Goal: Check status: Check status

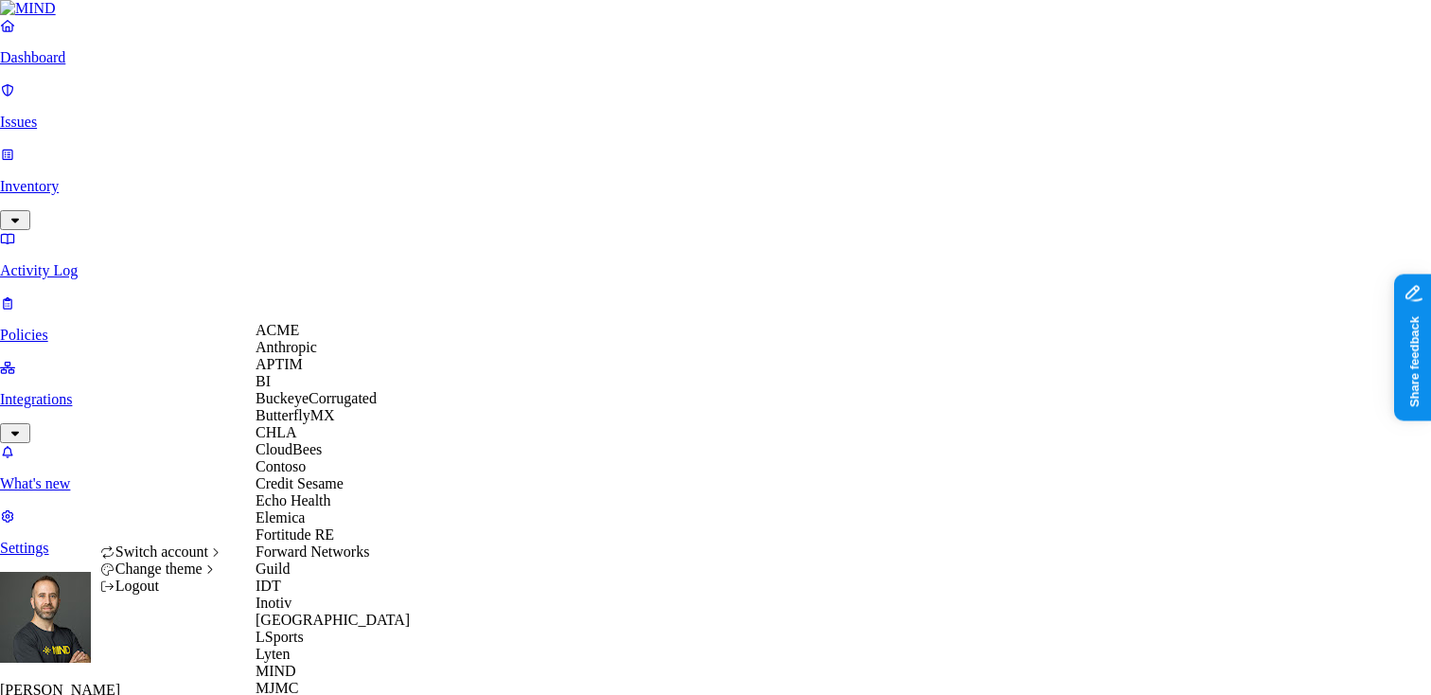
click at [293, 338] on span "ACME" at bounding box center [277, 330] width 44 height 16
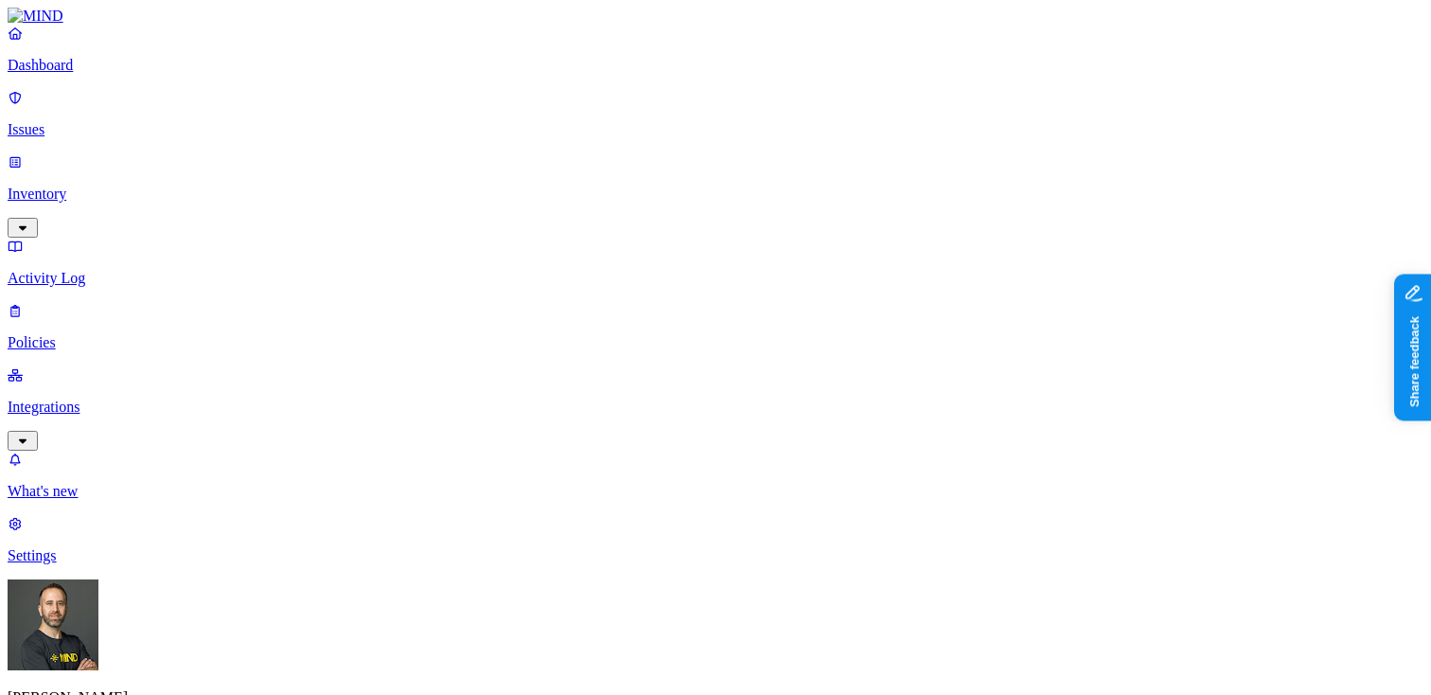
click at [126, 398] on p "Integrations" at bounding box center [716, 406] width 1416 height 17
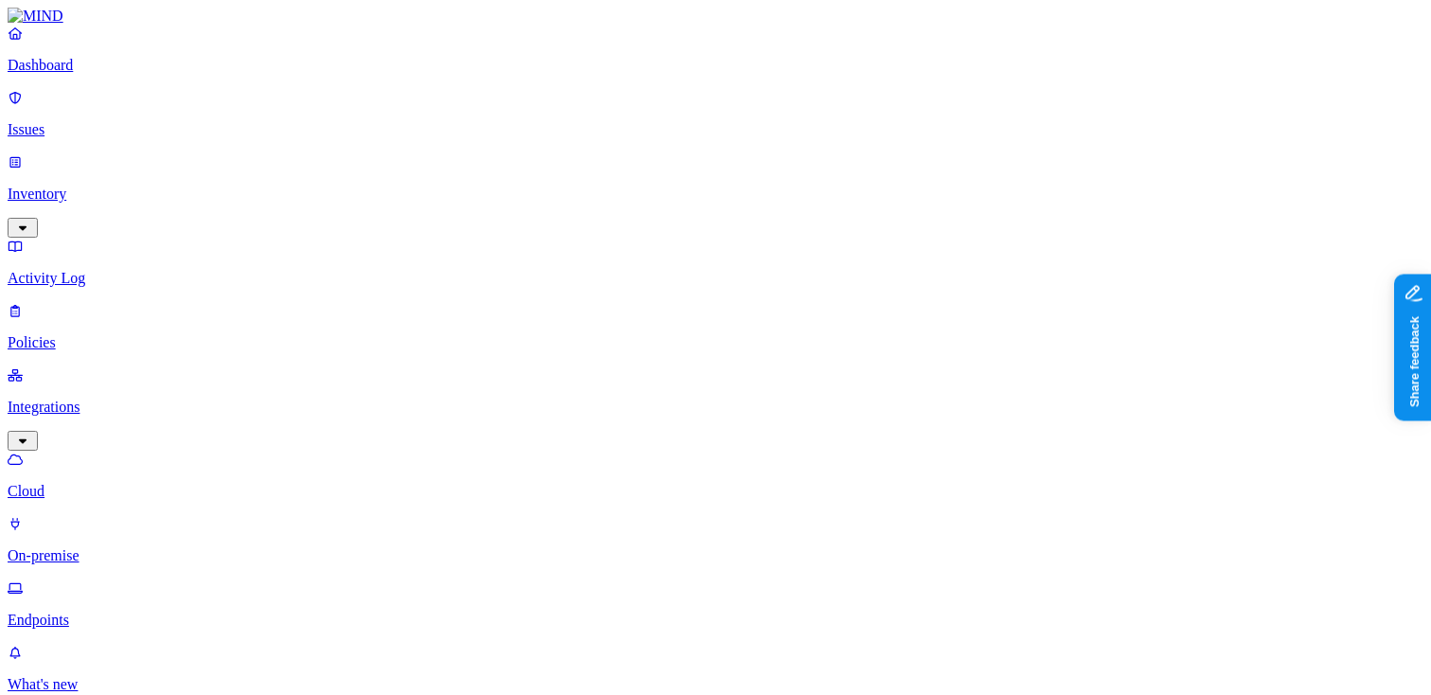
click at [73, 611] on p "Endpoints" at bounding box center [716, 619] width 1416 height 17
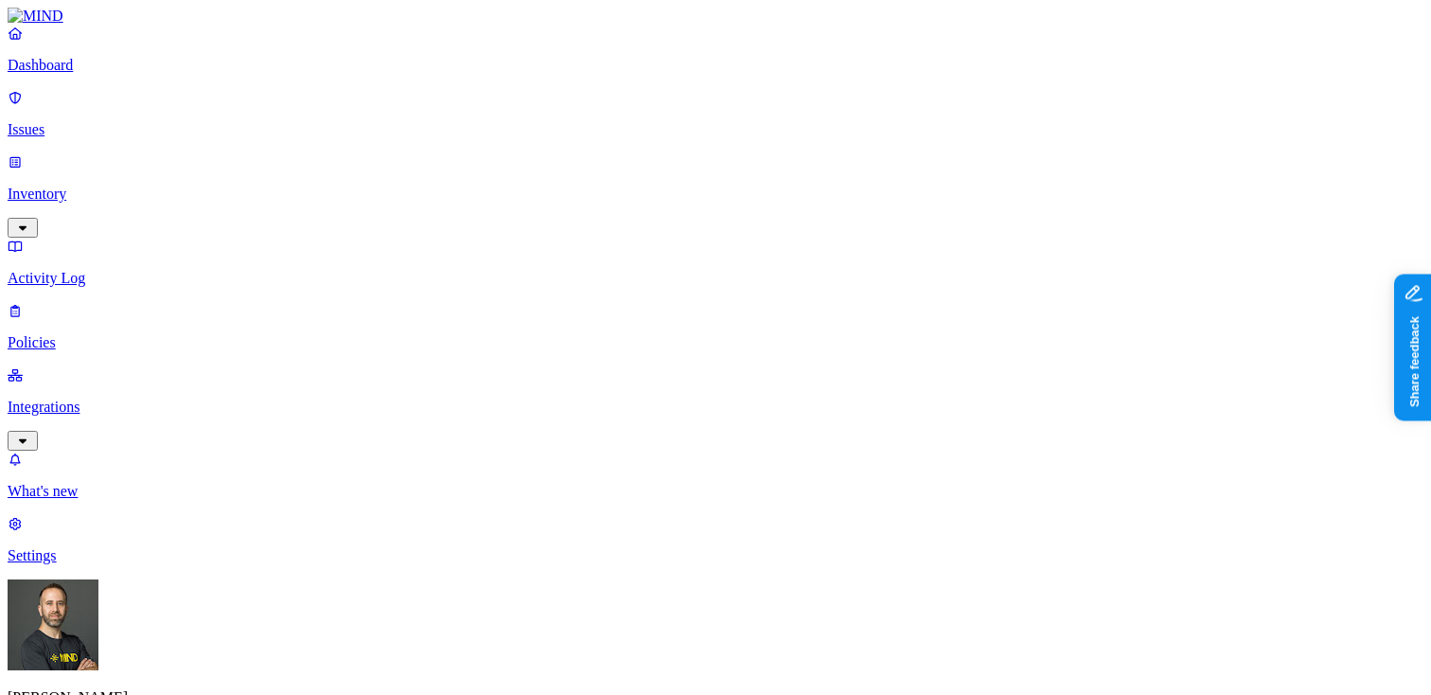
click at [134, 366] on link "Integrations" at bounding box center [716, 406] width 1416 height 81
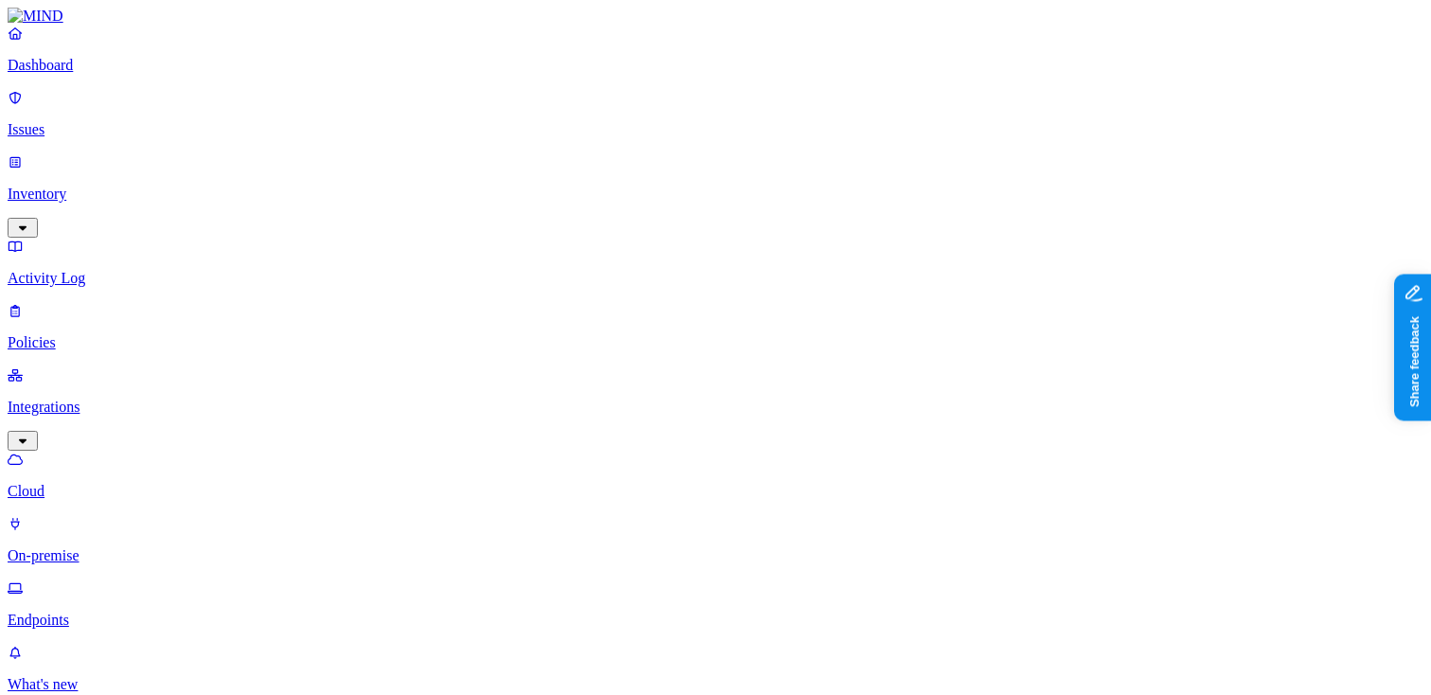
click at [79, 611] on p "Endpoints" at bounding box center [716, 619] width 1416 height 17
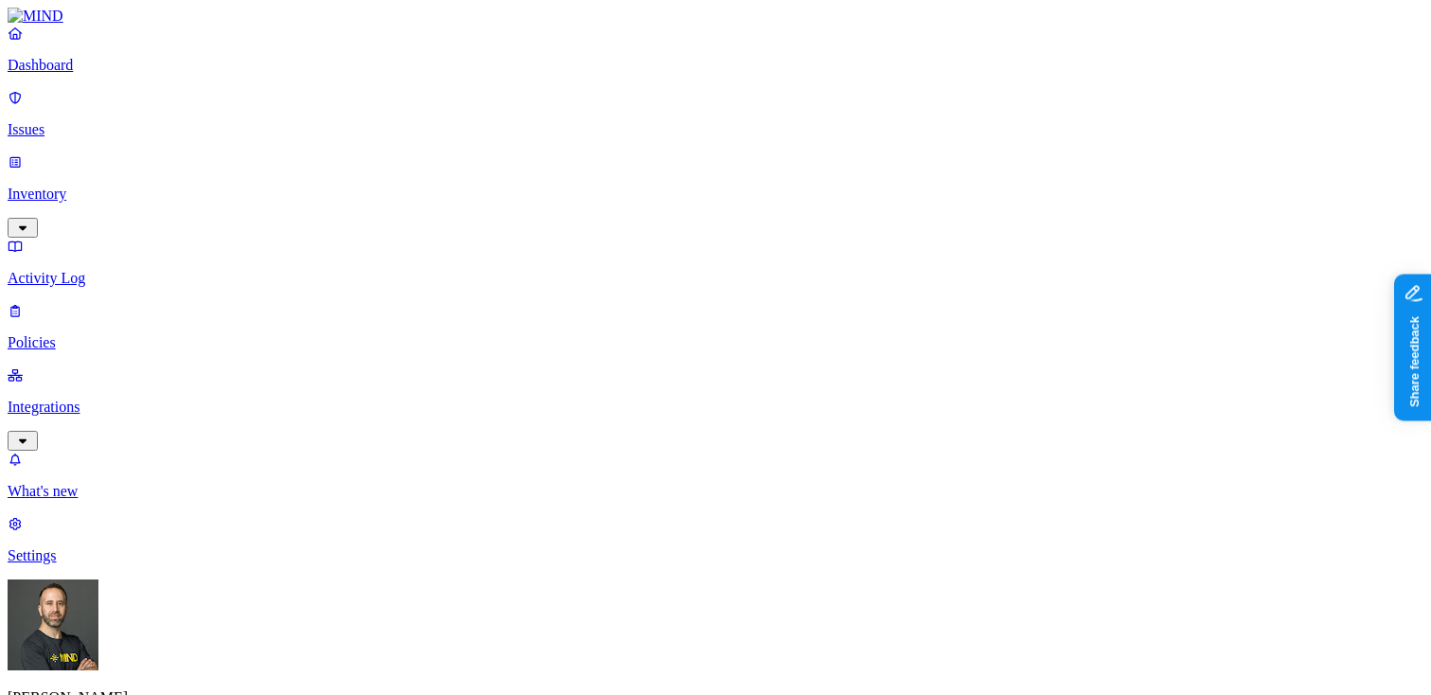
click at [89, 74] on p "Dashboard" at bounding box center [716, 65] width 1416 height 17
click at [95, 398] on p "Integrations" at bounding box center [716, 406] width 1416 height 17
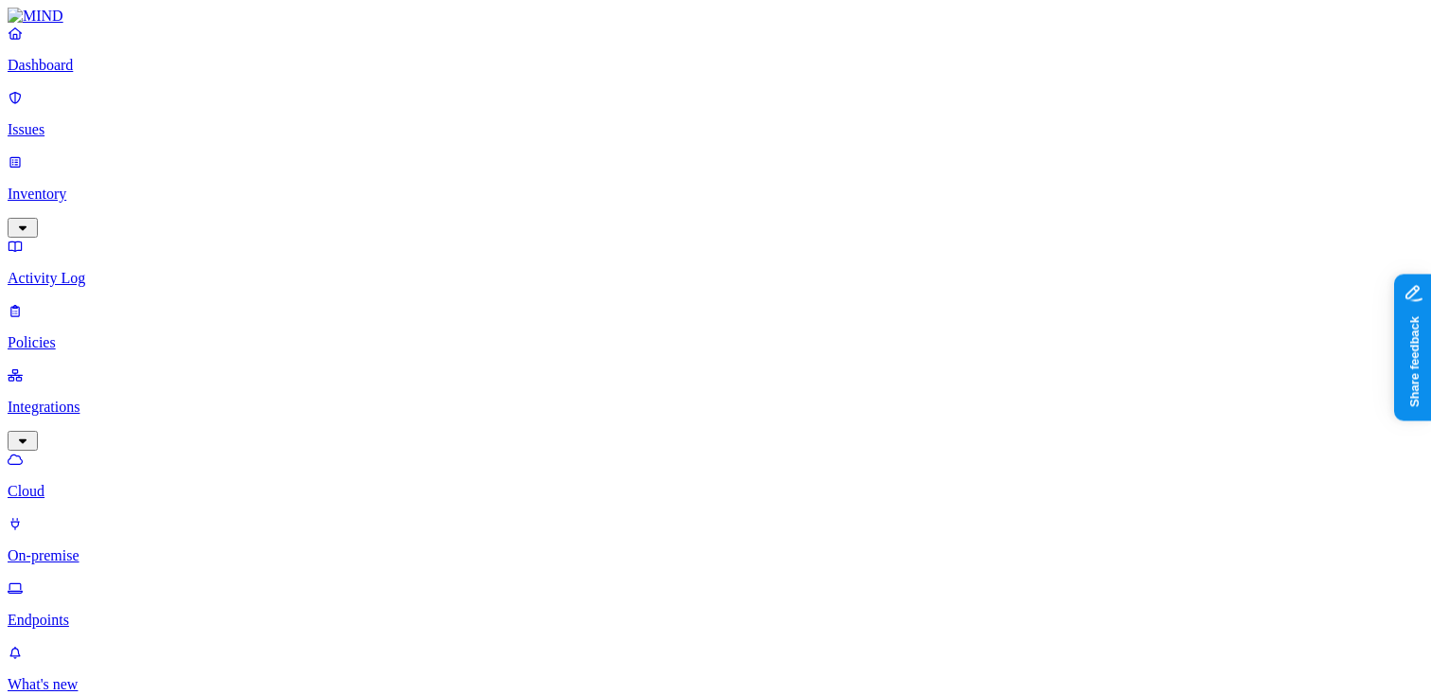
click at [112, 611] on p "Endpoints" at bounding box center [716, 619] width 1416 height 17
click at [76, 74] on p "Dashboard" at bounding box center [716, 65] width 1416 height 17
